Goal: Information Seeking & Learning: Learn about a topic

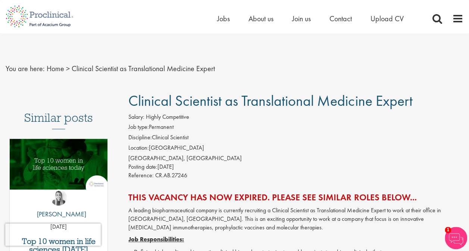
click at [201, 163] on div "Posting date: 17 Jan 2020" at bounding box center [295, 167] width 335 height 9
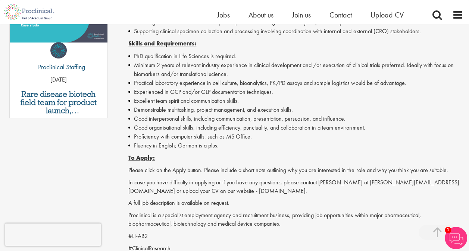
scroll to position [403, 0]
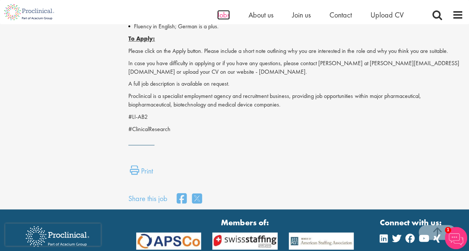
click at [226, 15] on span "Jobs" at bounding box center [223, 15] width 13 height 10
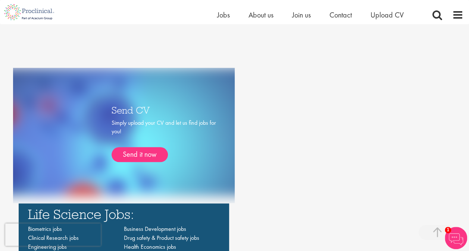
scroll to position [492, 0]
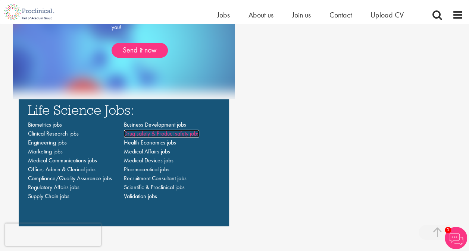
click at [161, 134] on span "Drug safety & Product safety jobs" at bounding box center [161, 134] width 75 height 8
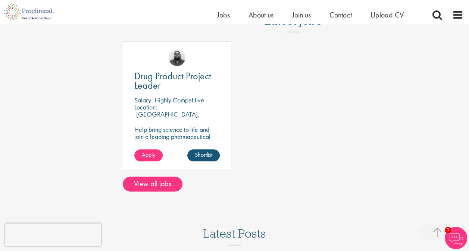
scroll to position [418, 0]
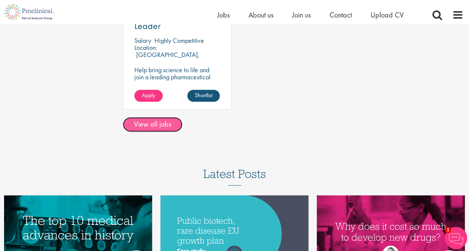
click at [151, 130] on link "View all jobs" at bounding box center [153, 124] width 60 height 15
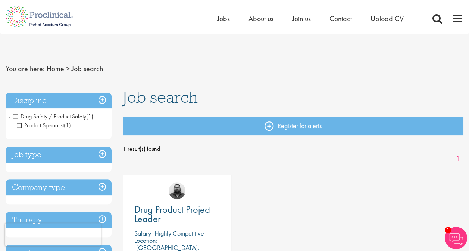
click at [87, 153] on h3 "Job type" at bounding box center [59, 155] width 106 height 16
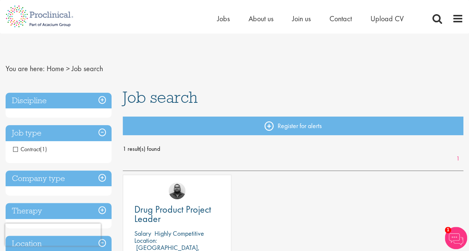
click at [77, 150] on li "Contract (1)" at bounding box center [59, 149] width 106 height 13
click at [16, 148] on span "Contract" at bounding box center [26, 149] width 27 height 8
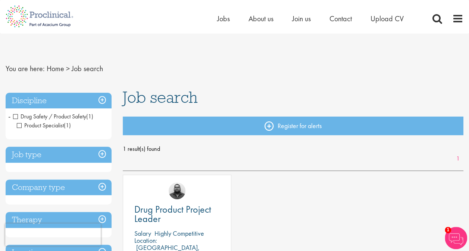
click at [86, 191] on h3 "Company type" at bounding box center [59, 188] width 106 height 16
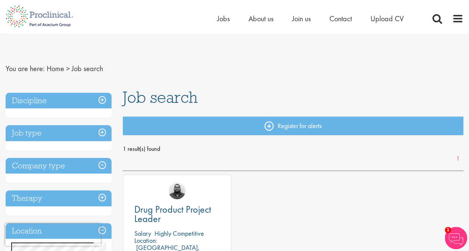
click at [99, 196] on h3 "Therapy" at bounding box center [59, 199] width 106 height 16
click at [93, 166] on h3 "Company type" at bounding box center [59, 166] width 106 height 16
click at [93, 128] on h3 "Job type" at bounding box center [59, 133] width 106 height 16
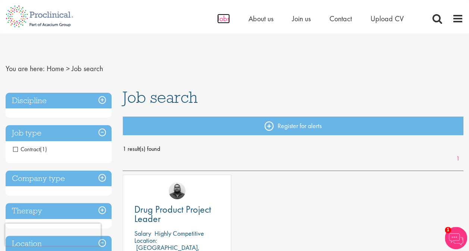
click at [224, 19] on span "Jobs" at bounding box center [223, 19] width 13 height 10
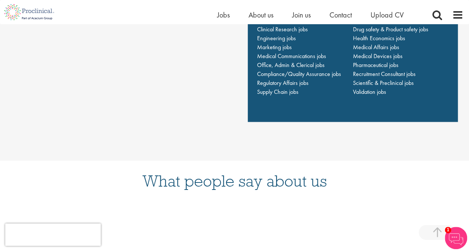
scroll to position [582, 0]
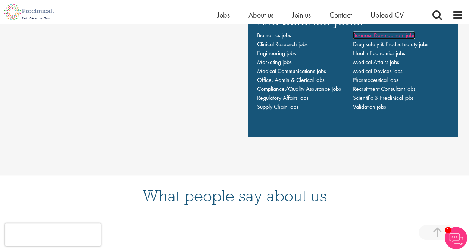
click at [409, 35] on span "Business Development jobs" at bounding box center [383, 35] width 62 height 8
